Goal: Task Accomplishment & Management: Use online tool/utility

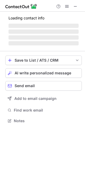
scroll to position [3, 3]
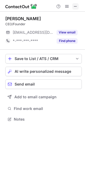
click at [74, 6] on span at bounding box center [75, 6] width 4 height 4
